Goal: Find specific page/section: Find specific page/section

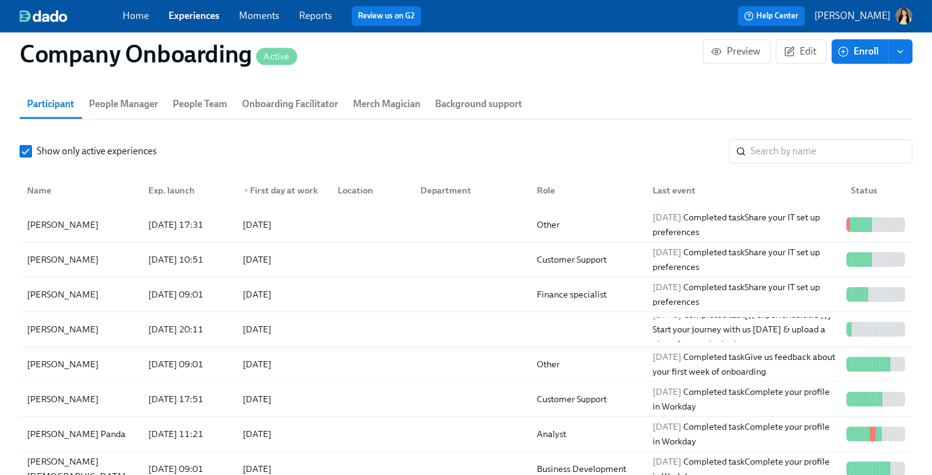
scroll to position [1411, 0]
click at [270, 103] on span "Onboarding Facilitator" at bounding box center [290, 105] width 96 height 17
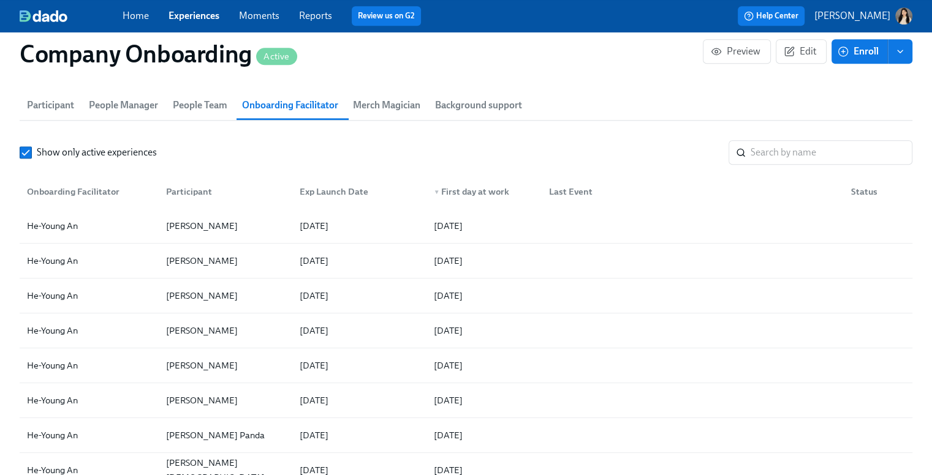
click at [49, 97] on span "Participant" at bounding box center [50, 105] width 47 height 17
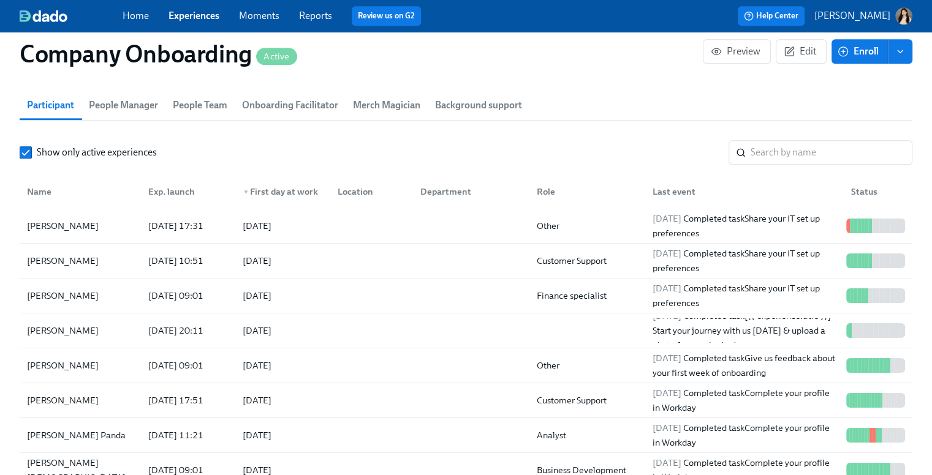
click at [468, 97] on span "Background support" at bounding box center [478, 105] width 87 height 17
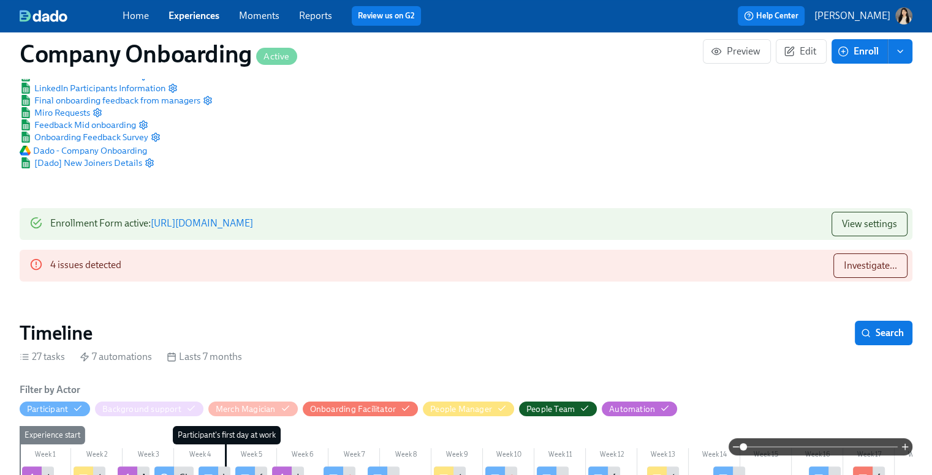
scroll to position [0, 0]
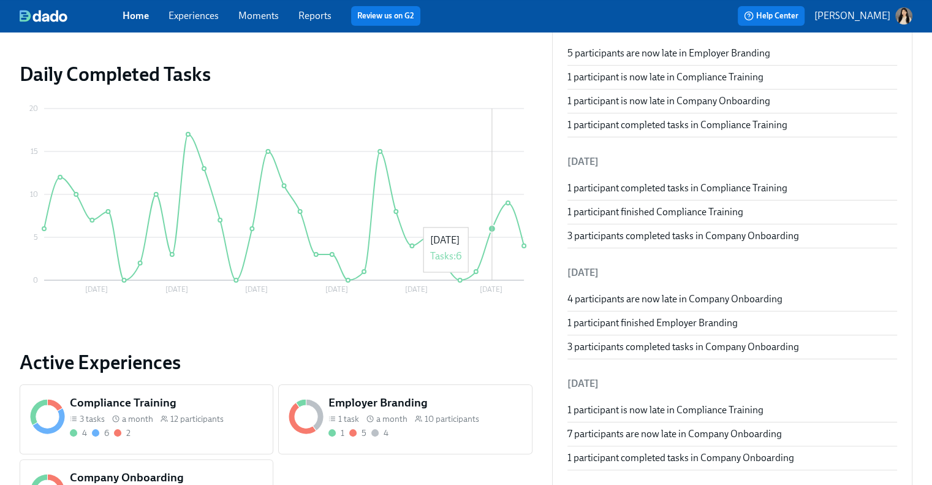
scroll to position [306, 0]
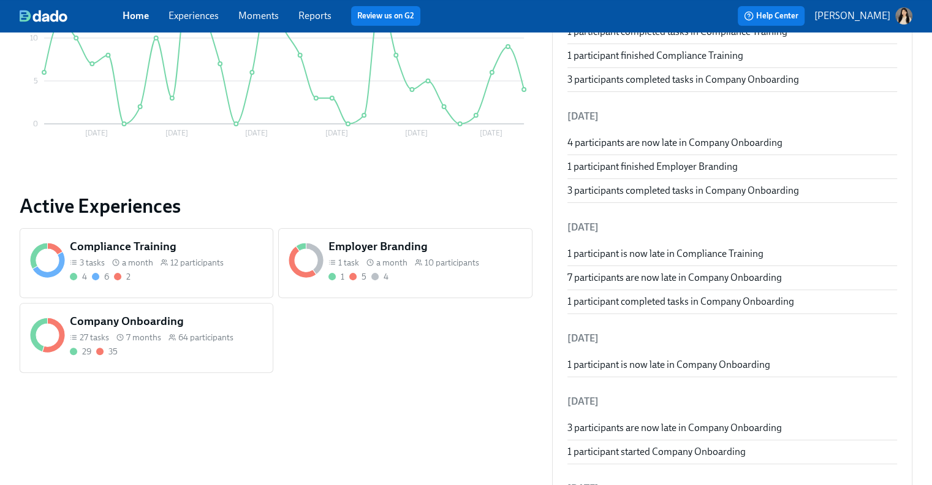
click at [422, 260] on div "10 participants" at bounding box center [447, 263] width 64 height 12
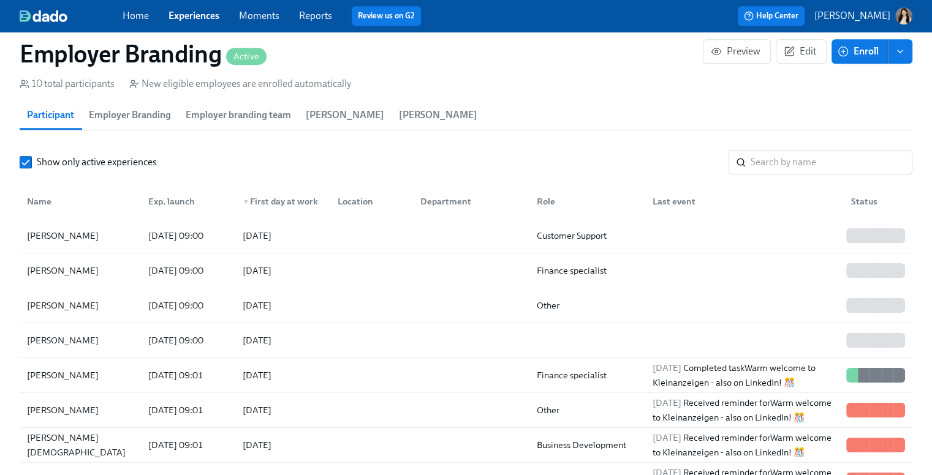
scroll to position [919, 0]
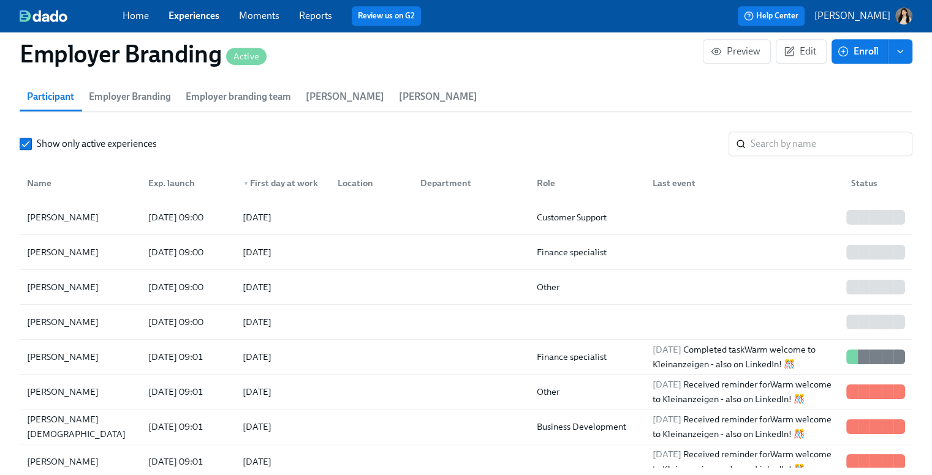
click at [126, 92] on span "Employer Branding" at bounding box center [130, 96] width 82 height 17
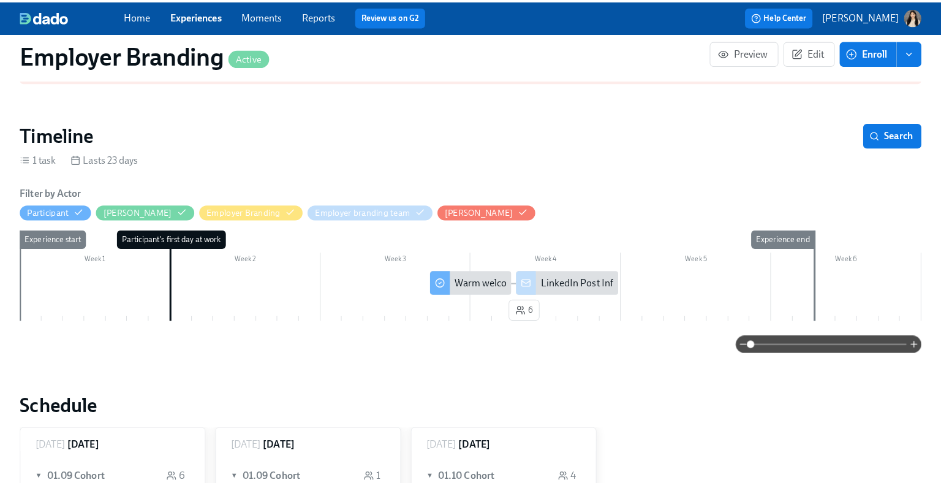
scroll to position [184, 0]
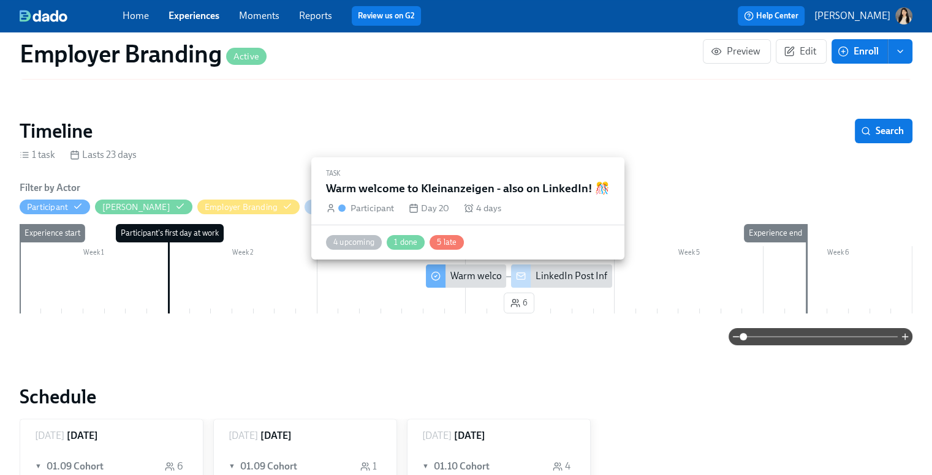
click at [453, 282] on div "Warm welcome to Kleinanzeigen - also on LinkedIn! 🎊" at bounding box center [565, 276] width 230 height 13
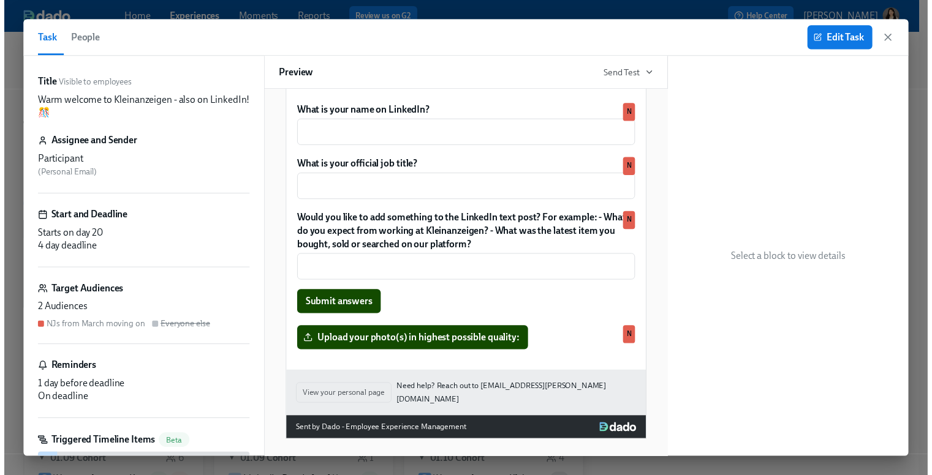
scroll to position [380, 0]
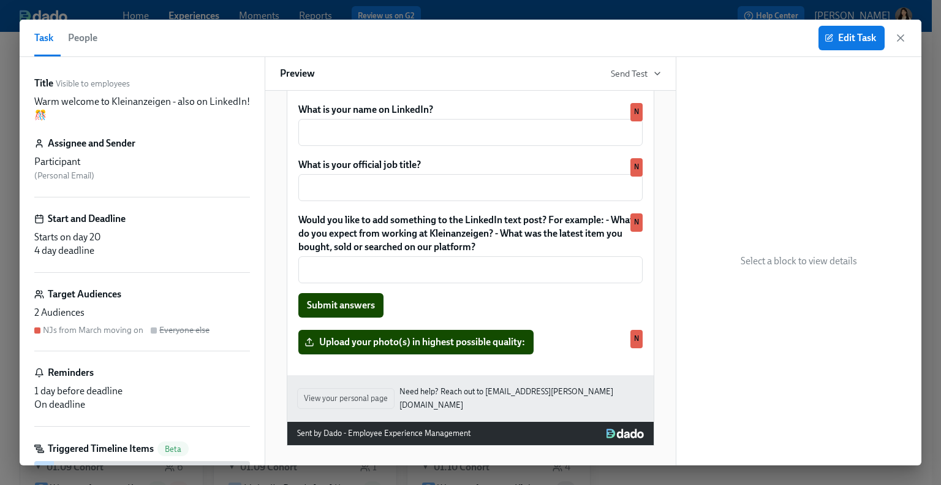
drag, startPoint x: 899, startPoint y: 37, endPoint x: 894, endPoint y: 48, distance: 11.5
click at [899, 37] on icon "button" at bounding box center [900, 38] width 12 height 12
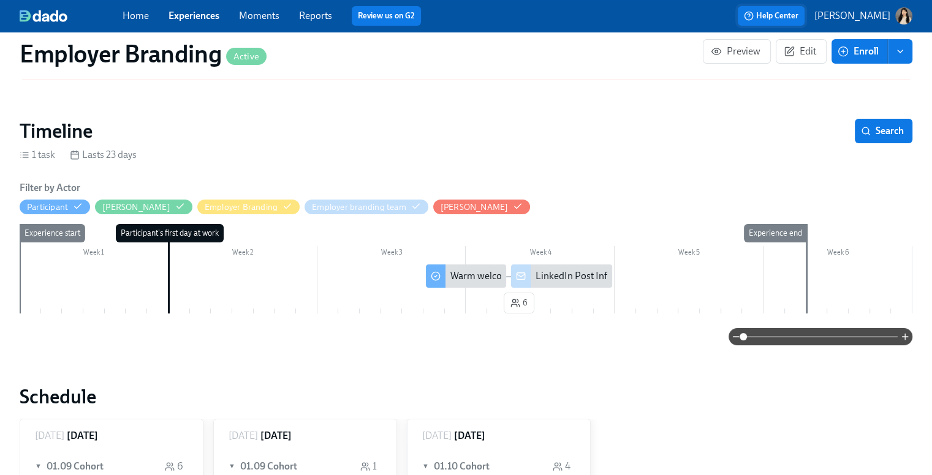
click at [773, 9] on button "Help Center" at bounding box center [771, 16] width 67 height 20
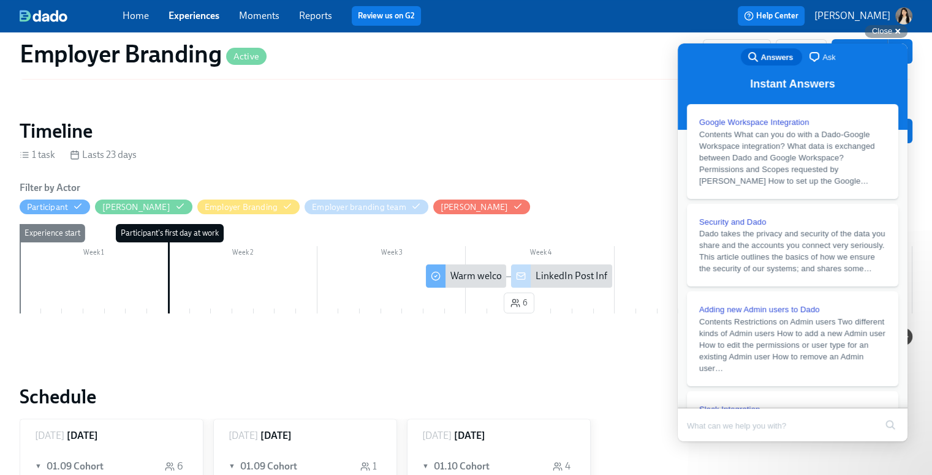
click at [807, 54] on span "chat-square" at bounding box center [814, 57] width 15 height 15
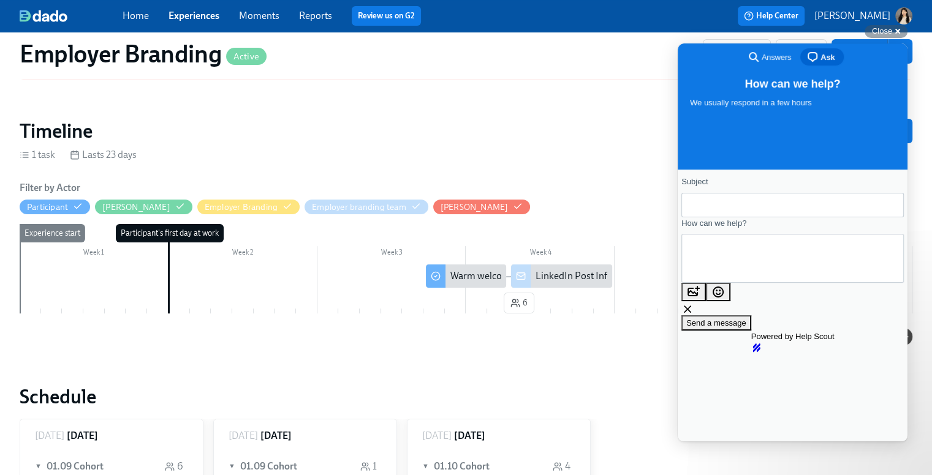
click at [825, 203] on input "Subject" at bounding box center [792, 205] width 203 height 22
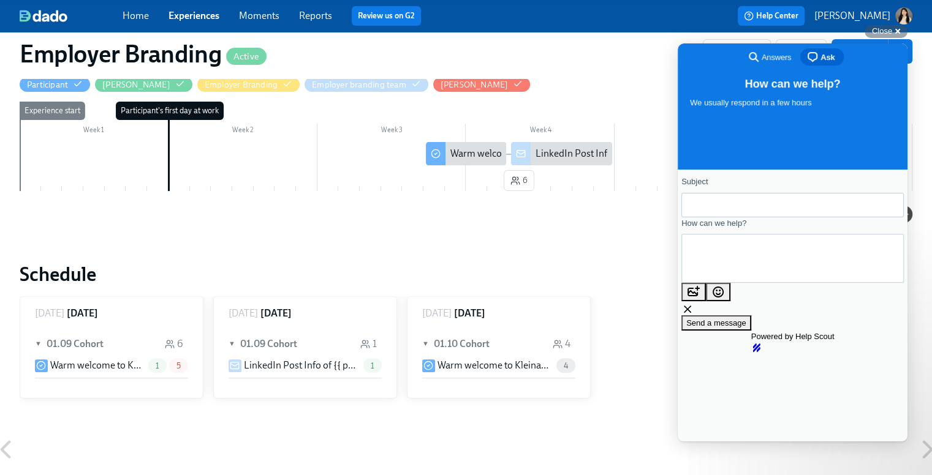
scroll to position [368, 0]
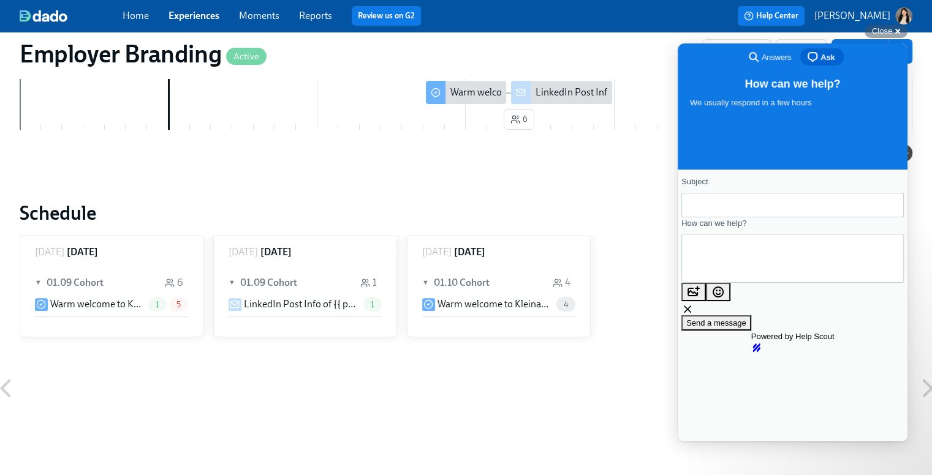
click at [744, 209] on input "Subject" at bounding box center [792, 205] width 203 height 22
click at [894, 25] on div "Close cross-small" at bounding box center [885, 31] width 43 height 13
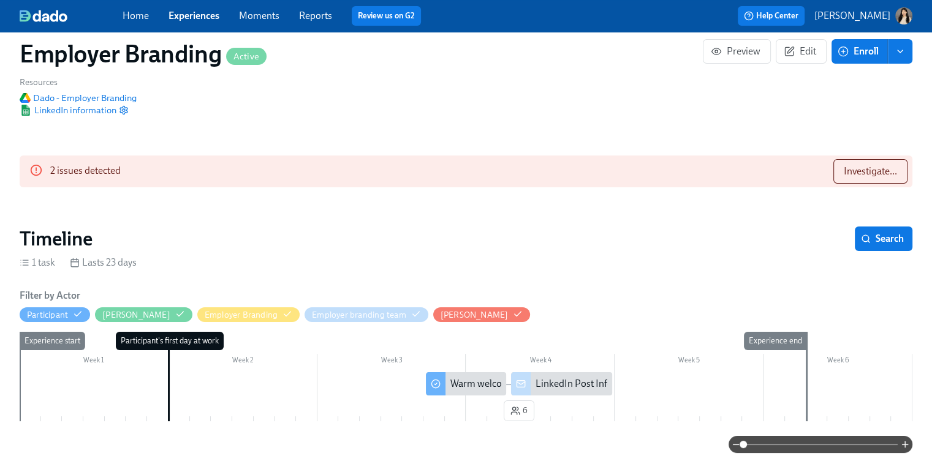
scroll to position [0, 0]
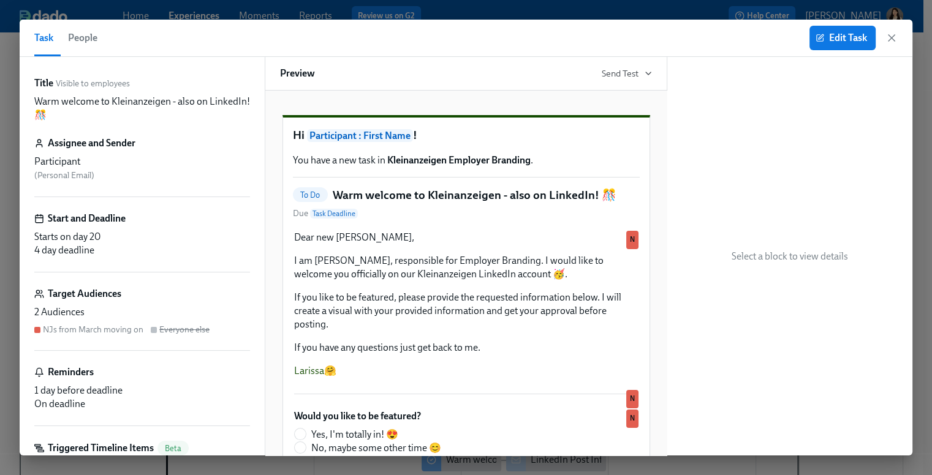
scroll to position [184, 0]
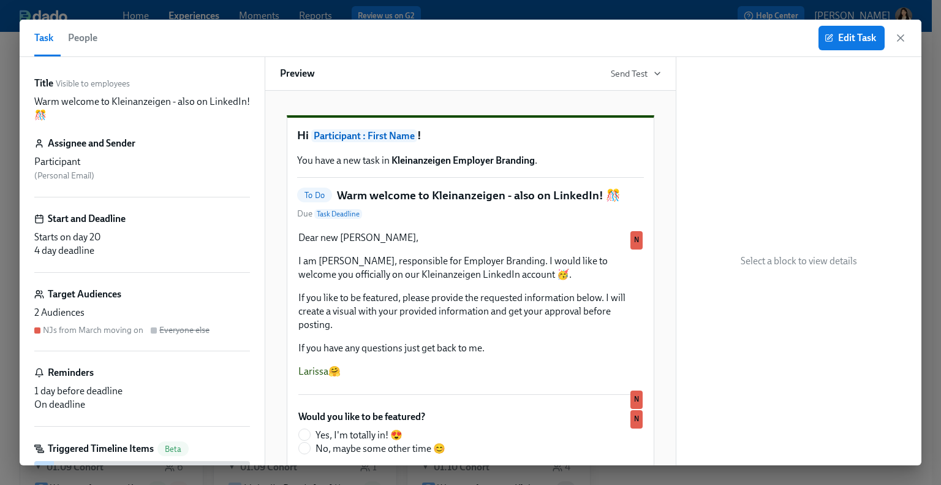
click at [906, 37] on icon "button" at bounding box center [900, 38] width 12 height 12
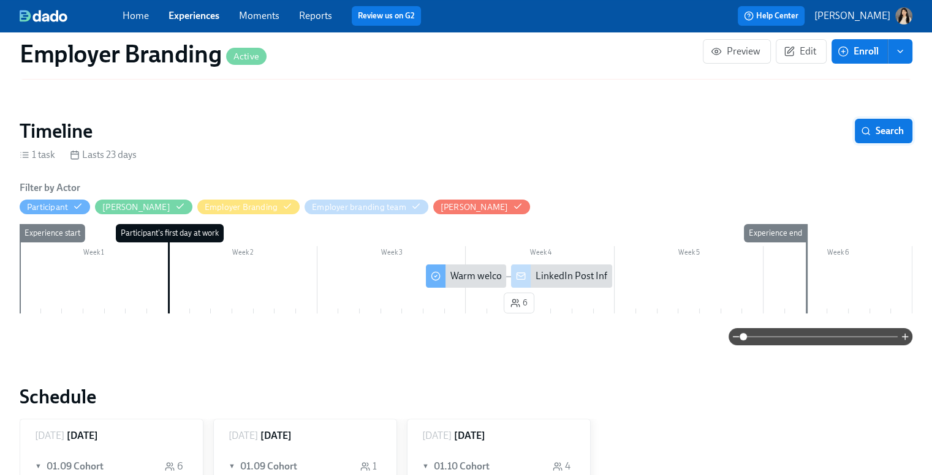
click at [868, 126] on icon "button" at bounding box center [866, 131] width 10 height 10
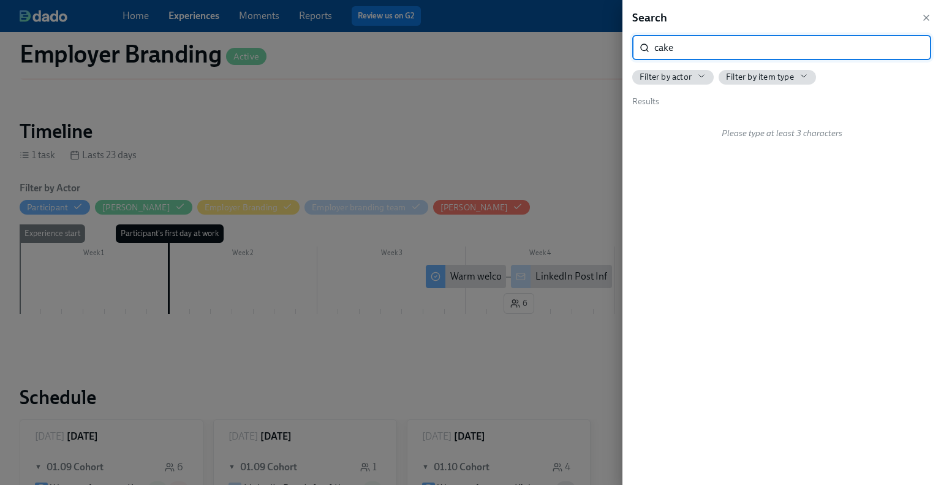
type input "cake"
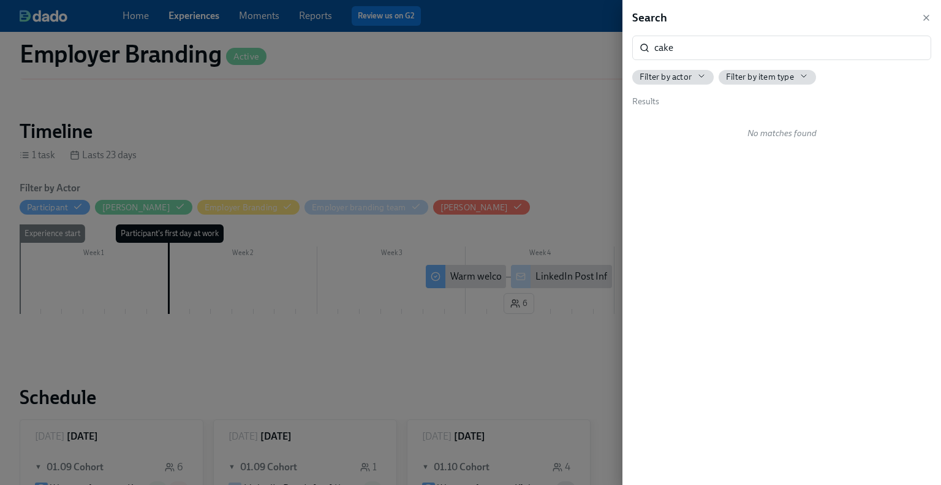
click at [696, 74] on icon "button" at bounding box center [701, 76] width 10 height 10
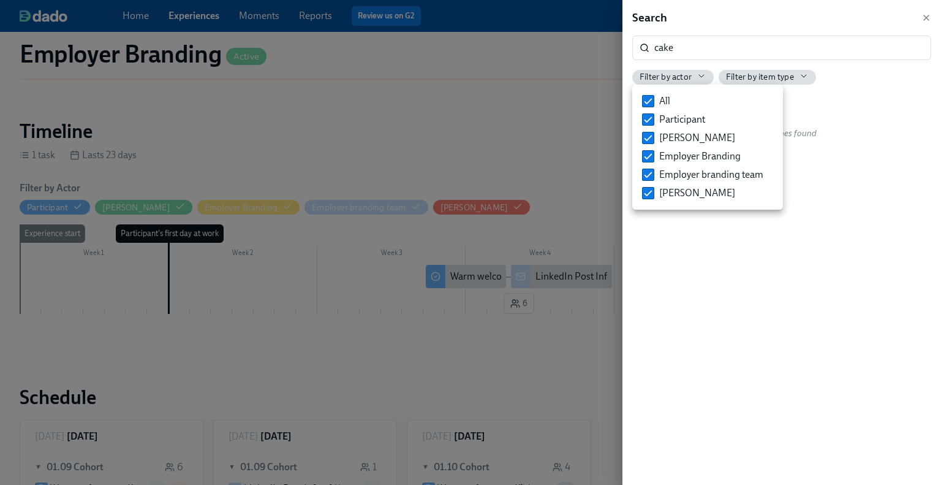
click at [770, 80] on div at bounding box center [470, 242] width 941 height 485
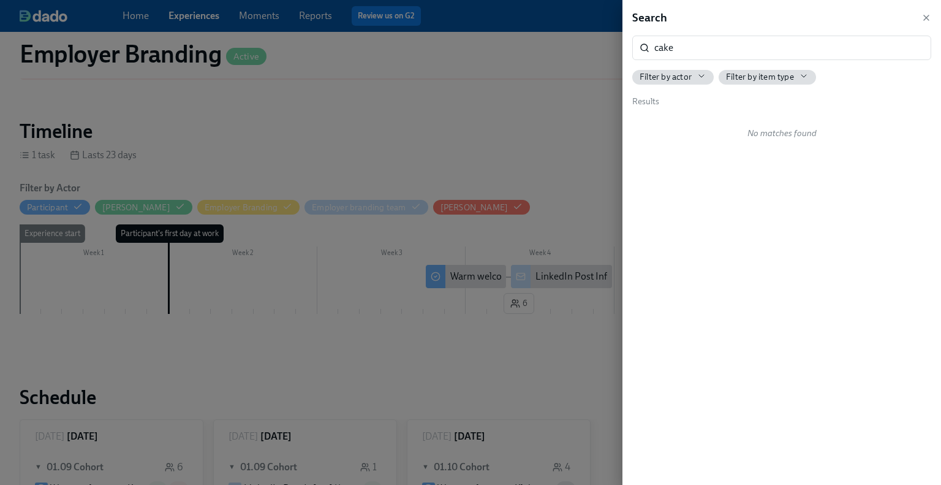
click at [772, 72] on span "Filter by item type" at bounding box center [760, 77] width 68 height 12
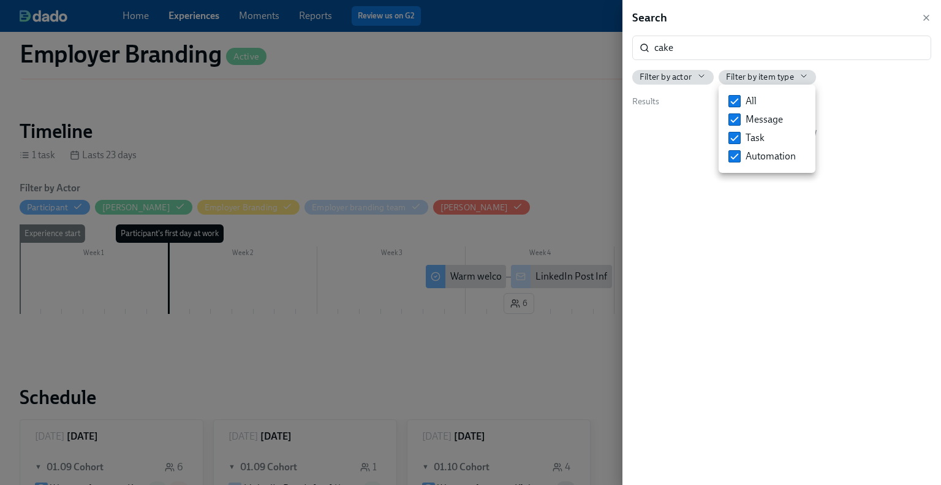
click at [842, 90] on div at bounding box center [470, 242] width 941 height 485
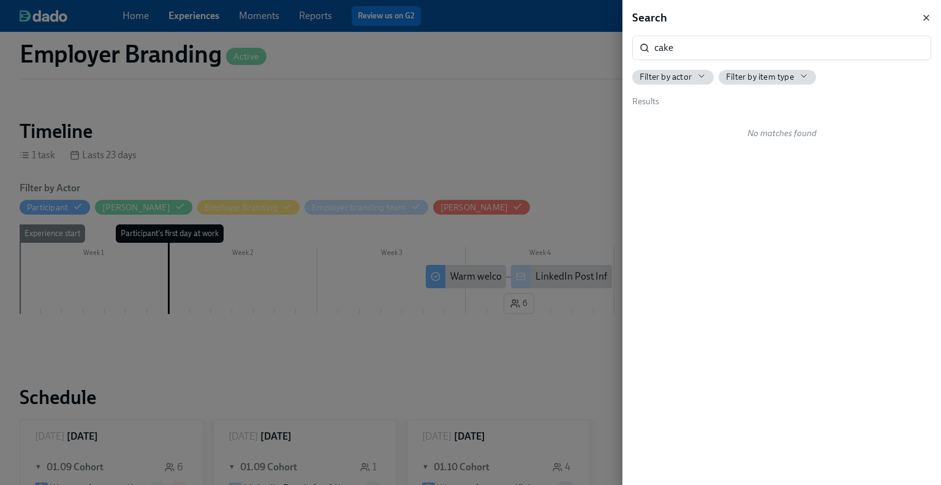
click at [923, 17] on icon "button" at bounding box center [926, 18] width 10 height 10
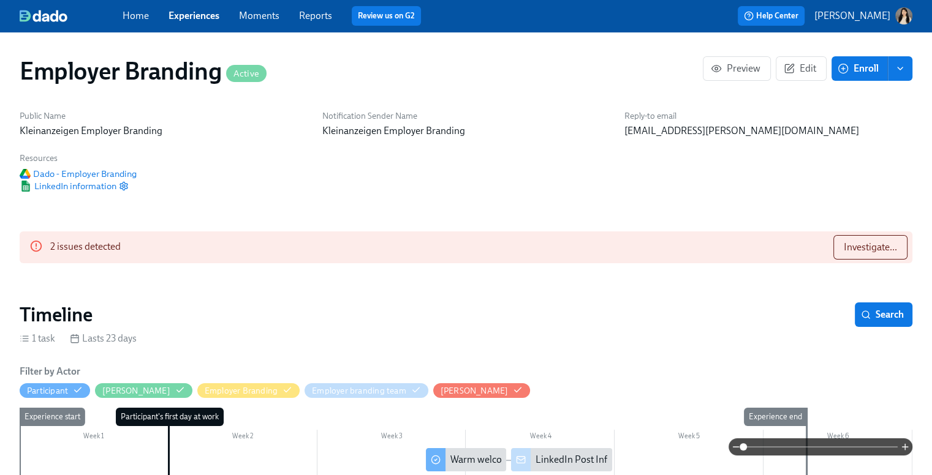
scroll to position [184, 0]
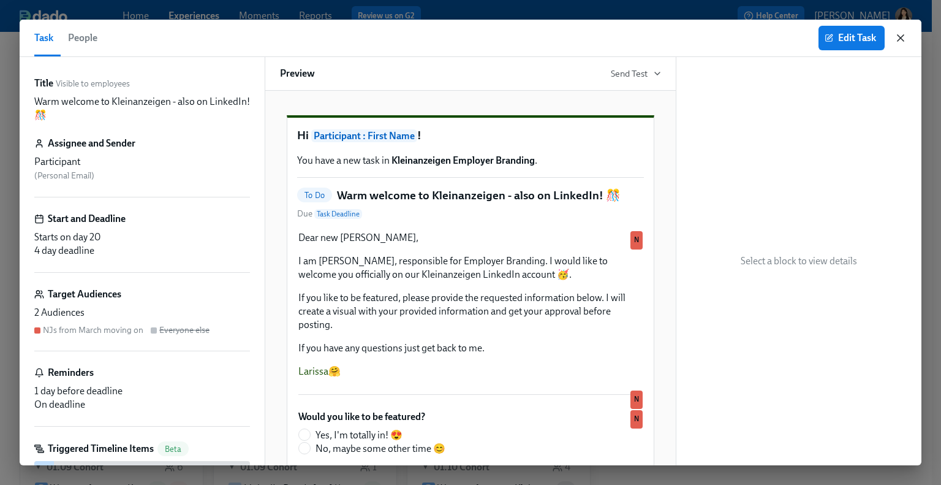
click at [898, 39] on icon "button" at bounding box center [900, 38] width 12 height 12
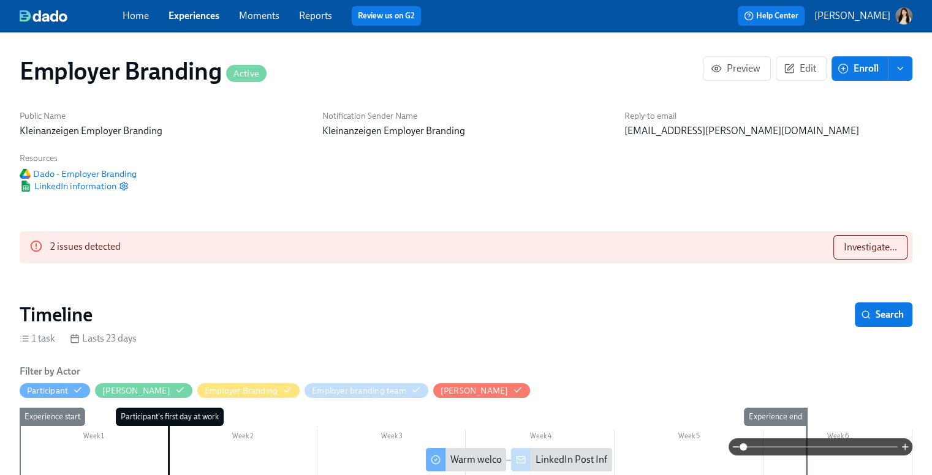
drag, startPoint x: 130, startPoint y: 19, endPoint x: 145, endPoint y: 19, distance: 14.7
click at [130, 19] on link "Home" at bounding box center [136, 16] width 26 height 12
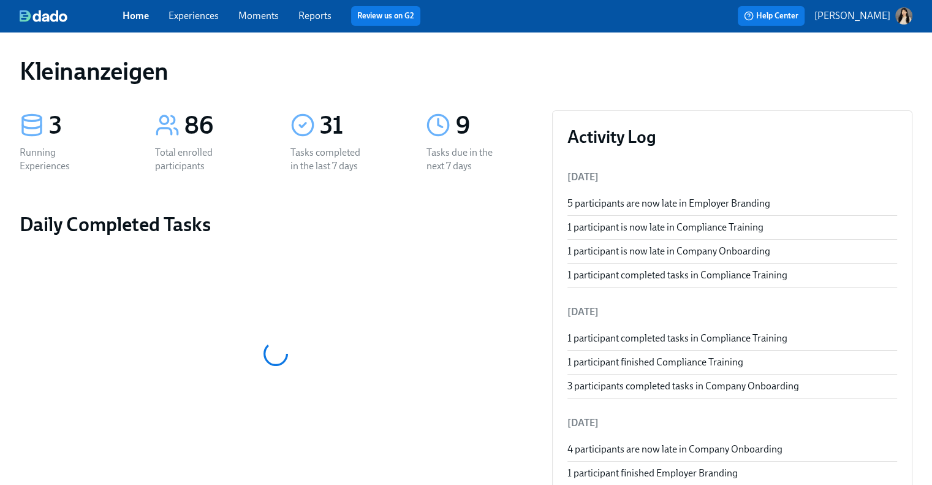
click at [195, 24] on div "Home Experiences Moments Reports Review us on G2" at bounding box center [320, 16] width 395 height 20
click at [203, 13] on link "Experiences" at bounding box center [193, 16] width 50 height 12
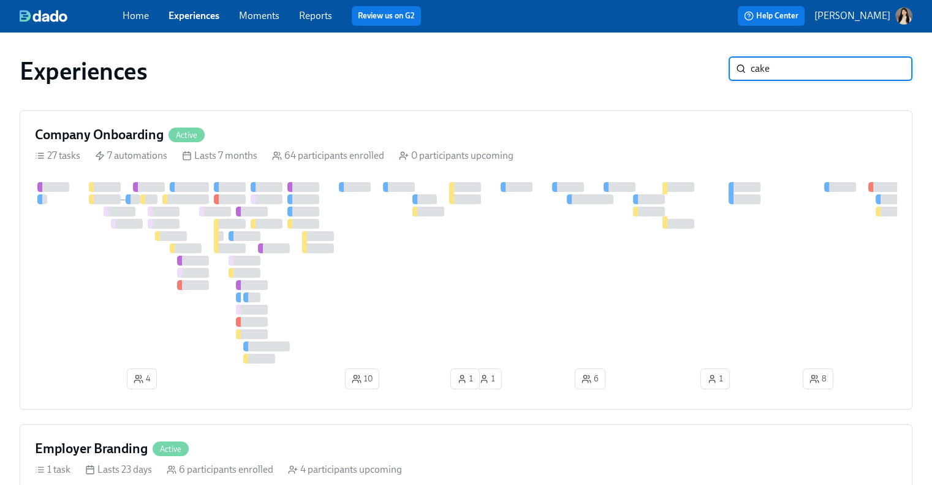
type input "cake"
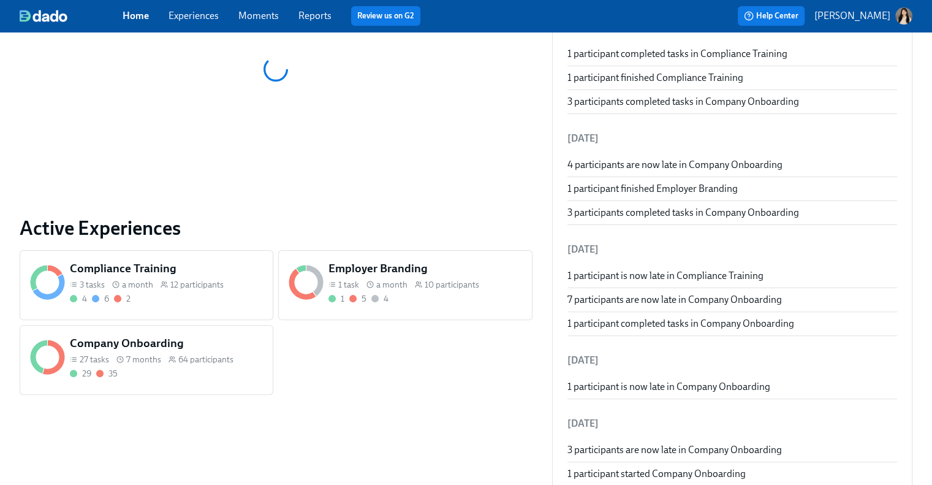
scroll to position [306, 0]
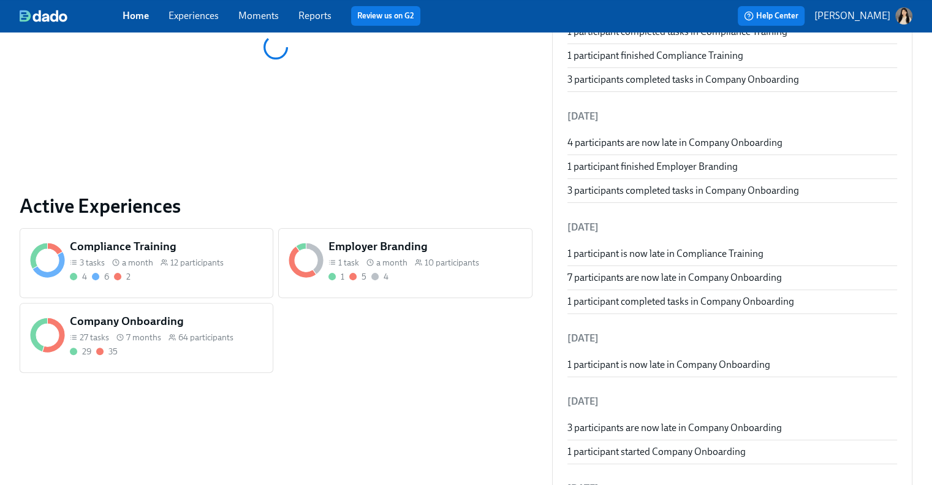
click at [187, 17] on link "Experiences" at bounding box center [193, 16] width 50 height 12
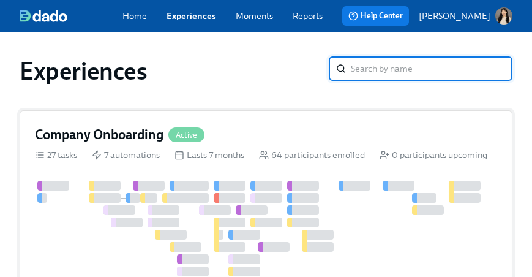
click at [230, 200] on div at bounding box center [230, 198] width 32 height 10
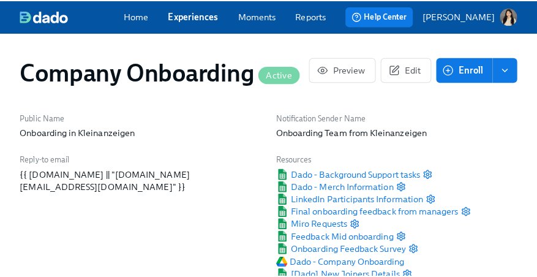
scroll to position [0, 37160]
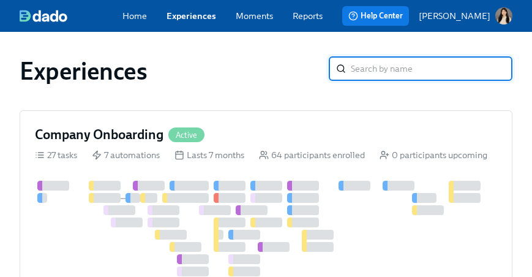
click at [379, 67] on input "search" at bounding box center [432, 68] width 162 height 25
type input "CAKE"
